Goal: Transaction & Acquisition: Purchase product/service

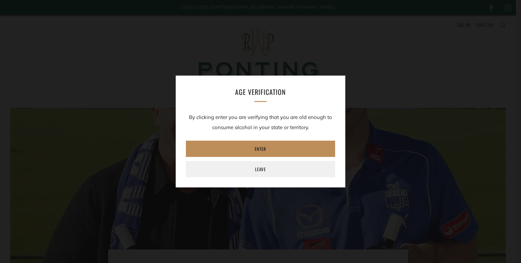
click at [220, 146] on link "Enter" at bounding box center [260, 149] width 149 height 16
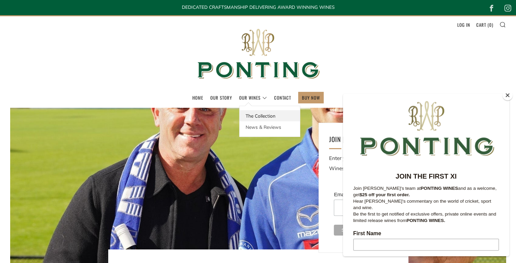
click at [264, 115] on link "The Collection" at bounding box center [269, 115] width 60 height 11
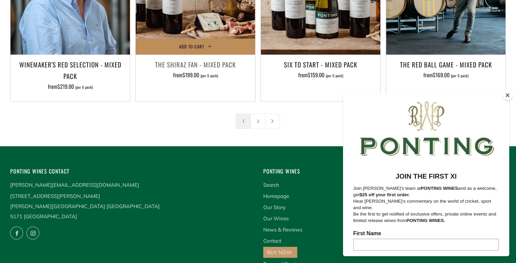
scroll to position [1153, 0]
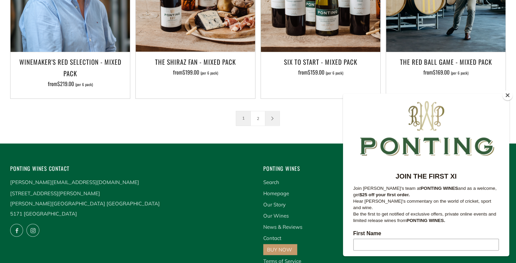
click at [271, 116] on icon at bounding box center [272, 118] width 4 height 4
